Goal: Information Seeking & Learning: Learn about a topic

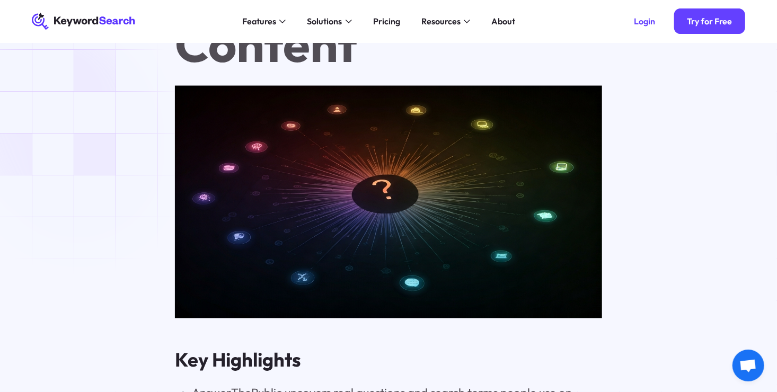
scroll to position [720, 0]
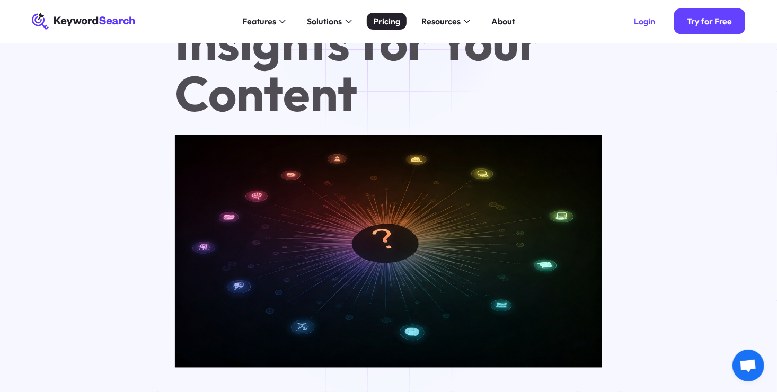
click at [387, 19] on div "Pricing" at bounding box center [386, 21] width 27 height 13
